Goal: Task Accomplishment & Management: Complete application form

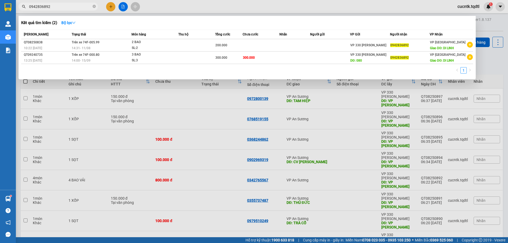
scroll to position [26, 0]
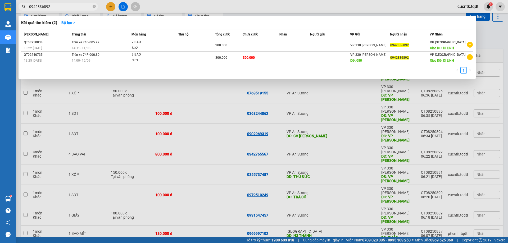
click at [111, 6] on div at bounding box center [254, 121] width 508 height 243
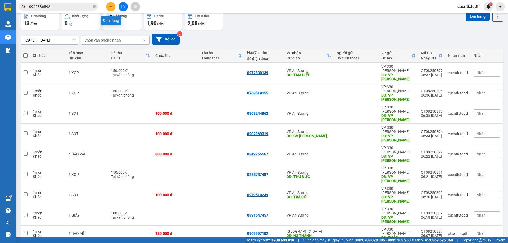
click at [112, 6] on icon "plus" at bounding box center [111, 7] width 4 height 4
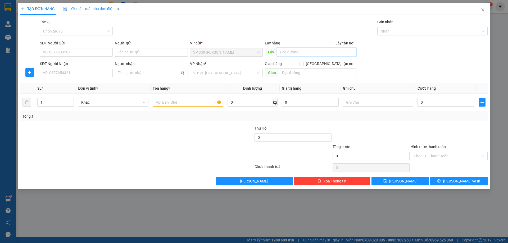
click at [303, 54] on input "text" at bounding box center [316, 52] width 79 height 8
type input "VP [PERSON_NAME]"
click at [76, 73] on input "SĐT Người Nhận" at bounding box center [76, 73] width 73 height 8
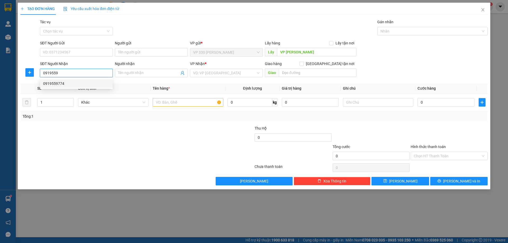
click at [65, 83] on div "0919559774" at bounding box center [76, 84] width 66 height 6
type input "0919559774"
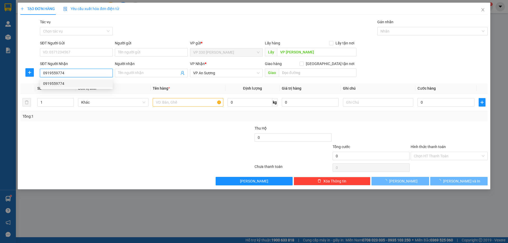
type input "400.000"
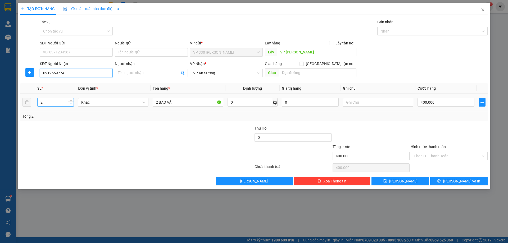
type input "0919559774"
type input "1"
click at [71, 104] on icon "down" at bounding box center [71, 104] width 2 height 2
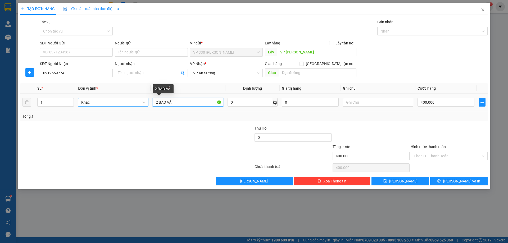
drag, startPoint x: 158, startPoint y: 101, endPoint x: 148, endPoint y: 101, distance: 9.8
click at [150, 104] on tr "1 Khác 2 BAO VẢI 0 kg 0 400.000" at bounding box center [253, 103] width 467 height 18
type input "1 BAO VẢI"
click at [441, 101] on input "400.000" at bounding box center [446, 102] width 57 height 8
type input "2"
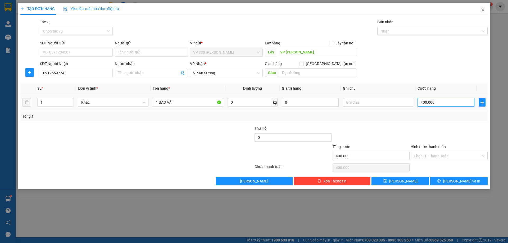
type input "2"
type input "25"
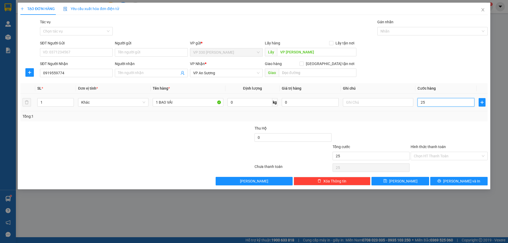
type input "250"
type input "2.500"
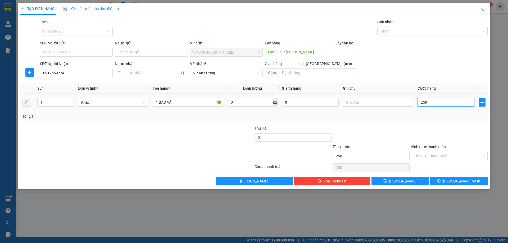
type input "2.500"
type input "25.000"
type input "250.000"
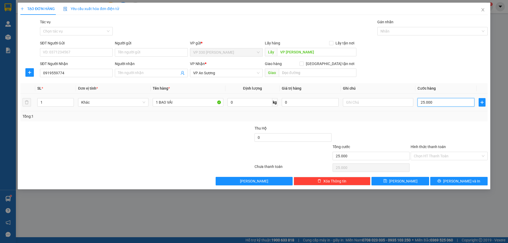
type input "250.000"
click at [460, 183] on span "[PERSON_NAME] và In" at bounding box center [461, 181] width 37 height 6
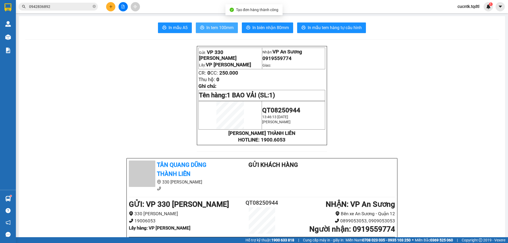
click at [209, 26] on span "In tem 100mm" at bounding box center [219, 27] width 27 height 7
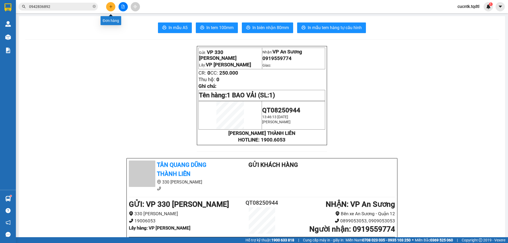
click at [112, 8] on icon "plus" at bounding box center [111, 7] width 4 height 4
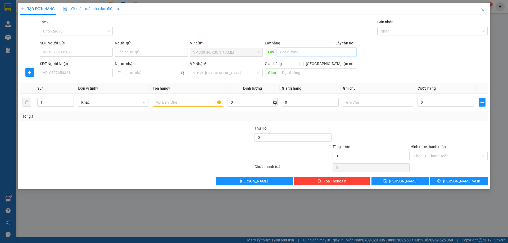
click at [287, 49] on input "text" at bounding box center [316, 52] width 79 height 8
type input "VP [PERSON_NAME]"
click at [81, 74] on input "SĐT Người Nhận" at bounding box center [76, 73] width 73 height 8
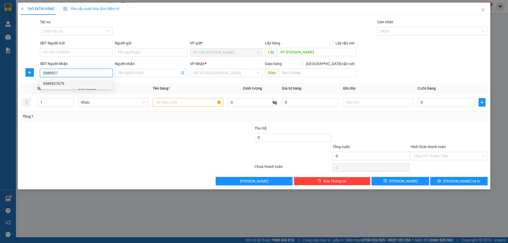
click at [76, 83] on div "0989927679" at bounding box center [76, 84] width 66 height 6
type input "0989927679"
type input "ĐỒNG XOÀI"
type input "200.000"
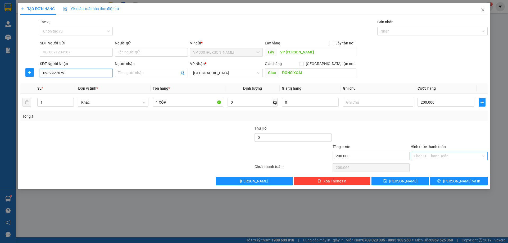
type input "0989927679"
click at [443, 157] on input "Hình thức thanh toán" at bounding box center [447, 156] width 67 height 8
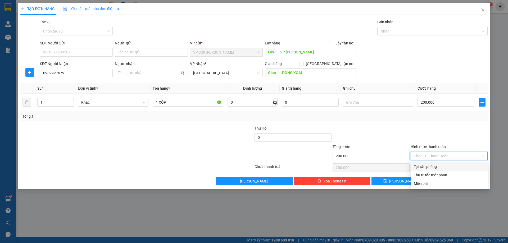
click at [432, 166] on div "Tại văn phòng" at bounding box center [449, 167] width 71 height 6
type input "0"
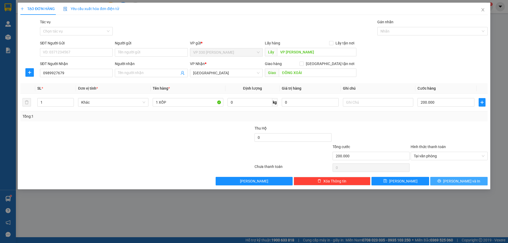
click at [438, 179] on button "[PERSON_NAME] và In" at bounding box center [458, 181] width 57 height 8
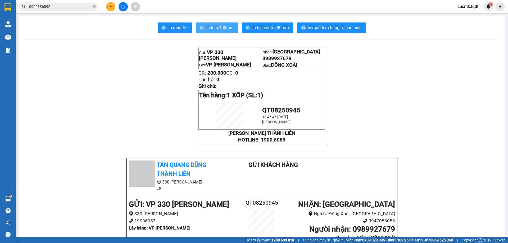
click at [219, 25] on span "In tem 100mm" at bounding box center [219, 27] width 27 height 7
click at [114, 7] on button at bounding box center [110, 6] width 9 height 9
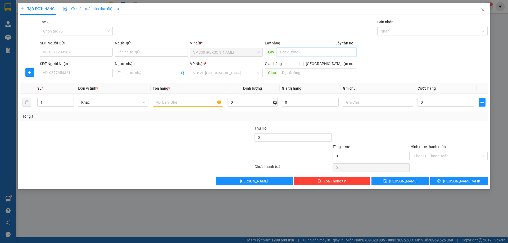
click at [289, 53] on input "text" at bounding box center [316, 52] width 79 height 8
type input "VP [PERSON_NAME]"
click at [73, 71] on input "SĐT Người Nhận" at bounding box center [76, 73] width 73 height 8
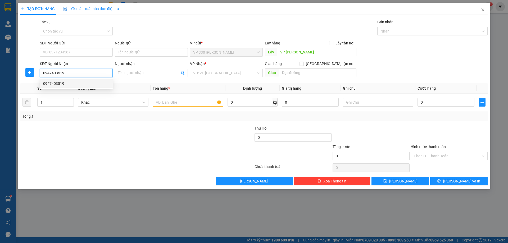
click at [55, 84] on div "0947403519" at bounding box center [76, 84] width 66 height 6
type input "0947403519"
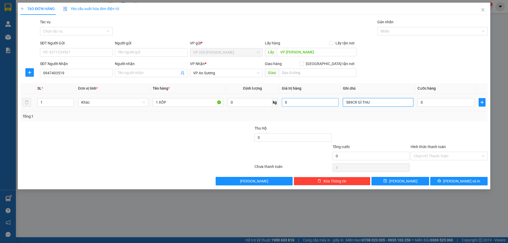
drag, startPoint x: 374, startPoint y: 102, endPoint x: 332, endPoint y: 102, distance: 42.1
click at [332, 102] on tr "1 Khác 1 XỐP 0 kg 0 589CR GÌ THU 0" at bounding box center [253, 103] width 467 height 18
click at [444, 104] on input "0" at bounding box center [446, 102] width 57 height 8
type input "2"
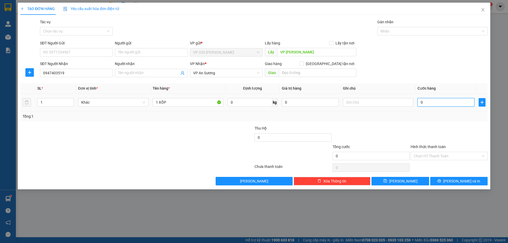
type input "2"
type input "20"
type input "200"
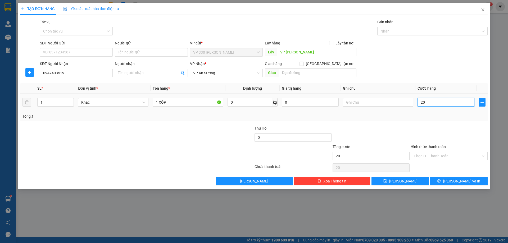
type input "200"
type input "2.000"
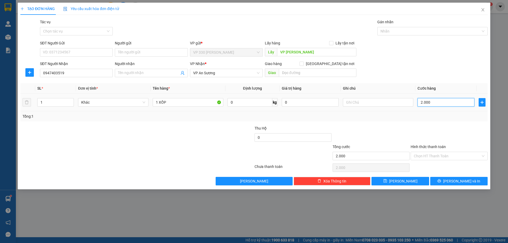
type input "20.000"
type input "200.000"
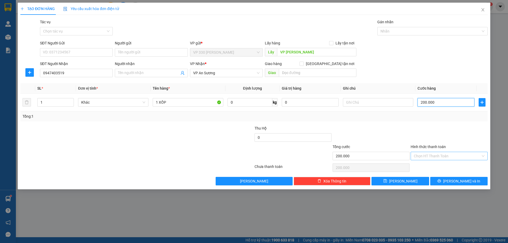
type input "200.000"
click at [445, 152] on input "Hình thức thanh toán" at bounding box center [447, 156] width 67 height 8
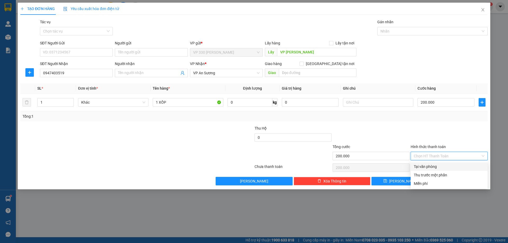
click at [435, 167] on div "Tại văn phòng" at bounding box center [449, 167] width 71 height 6
type input "0"
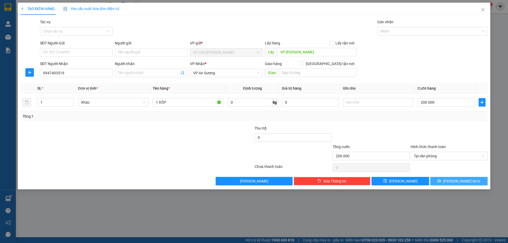
click at [459, 178] on span "[PERSON_NAME] và In" at bounding box center [461, 181] width 37 height 6
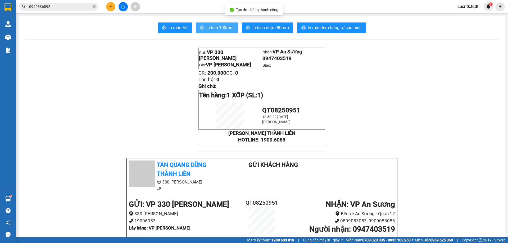
click at [228, 28] on span "In tem 100mm" at bounding box center [219, 27] width 27 height 7
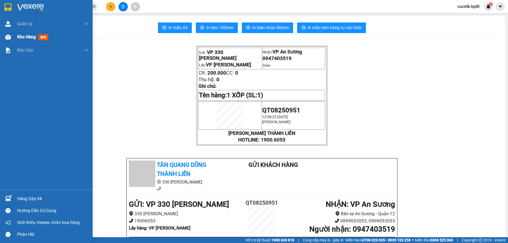
click at [16, 39] on div "Kho hàng mới" at bounding box center [46, 36] width 93 height 13
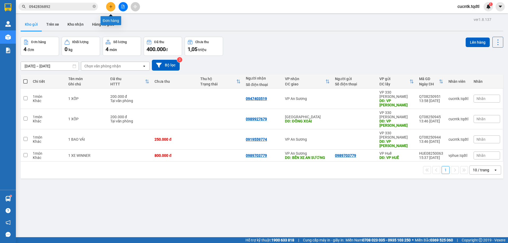
click at [112, 7] on icon "plus" at bounding box center [111, 7] width 4 height 4
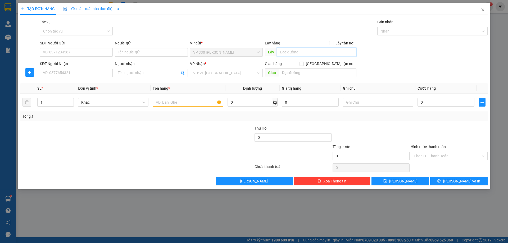
click at [298, 55] on input "text" at bounding box center [316, 52] width 79 height 8
type input "VP [PERSON_NAME]"
click at [101, 77] on input "SĐT Người Nhận" at bounding box center [76, 73] width 73 height 8
